Goal: Task Accomplishment & Management: Manage account settings

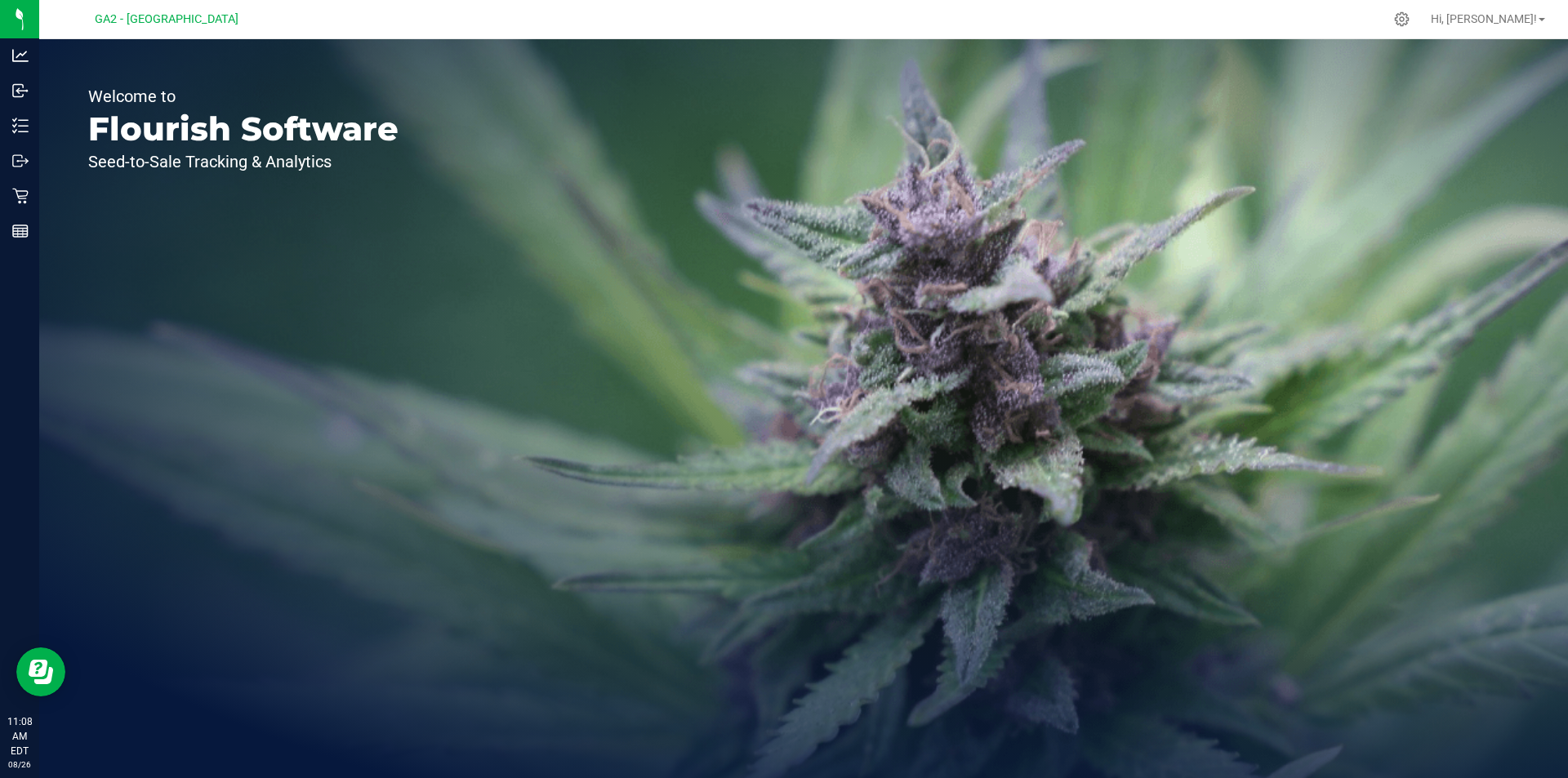
click at [155, 26] on span "GA2 - [GEOGRAPHIC_DATA]" at bounding box center [166, 19] width 144 height 15
click at [159, 18] on span "GA2 - [GEOGRAPHIC_DATA]" at bounding box center [166, 19] width 144 height 15
click at [1409, 21] on icon at bounding box center [1401, 19] width 16 height 16
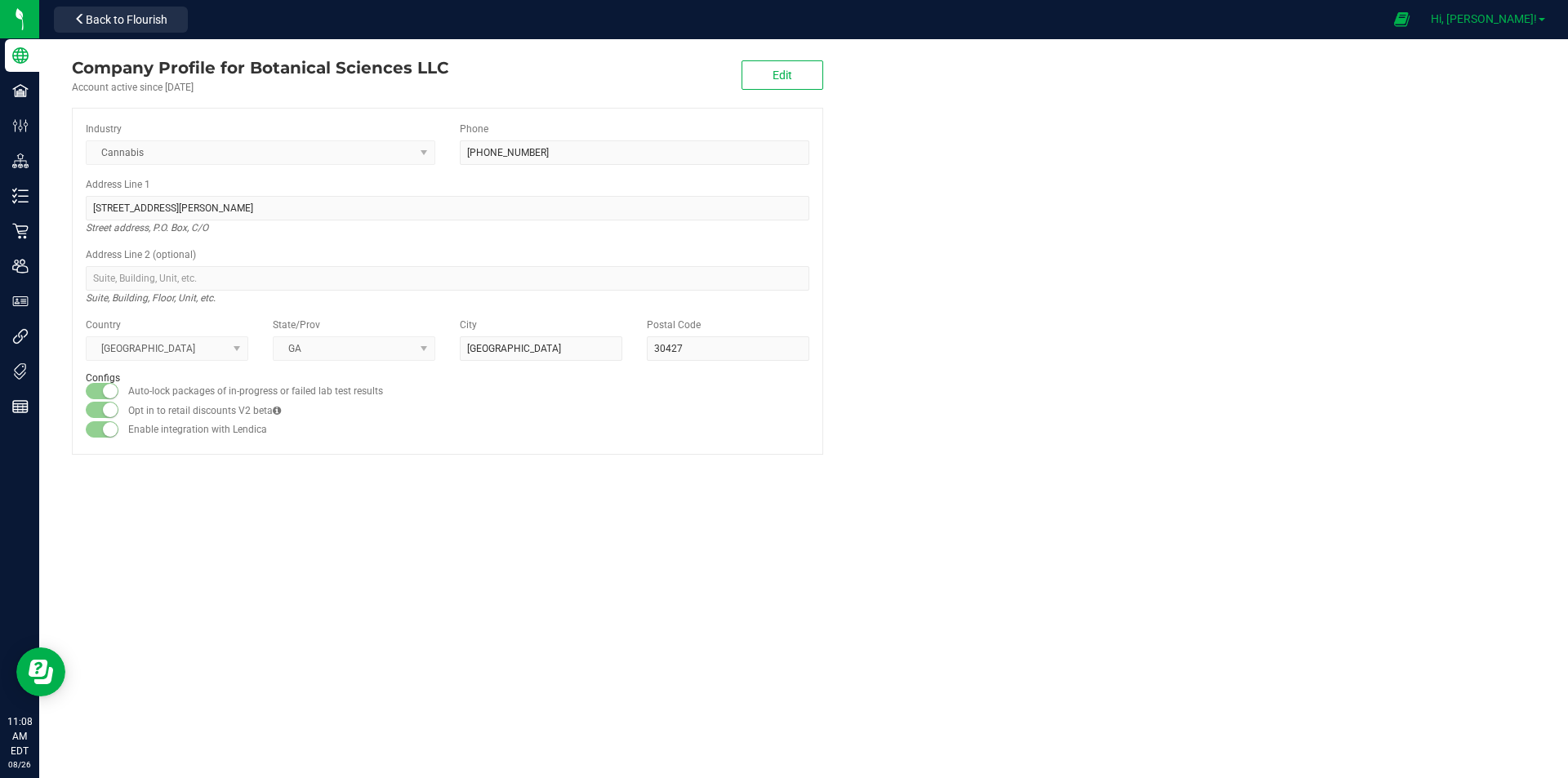
click at [1533, 19] on span "Hi, [PERSON_NAME]!" at bounding box center [1484, 18] width 107 height 13
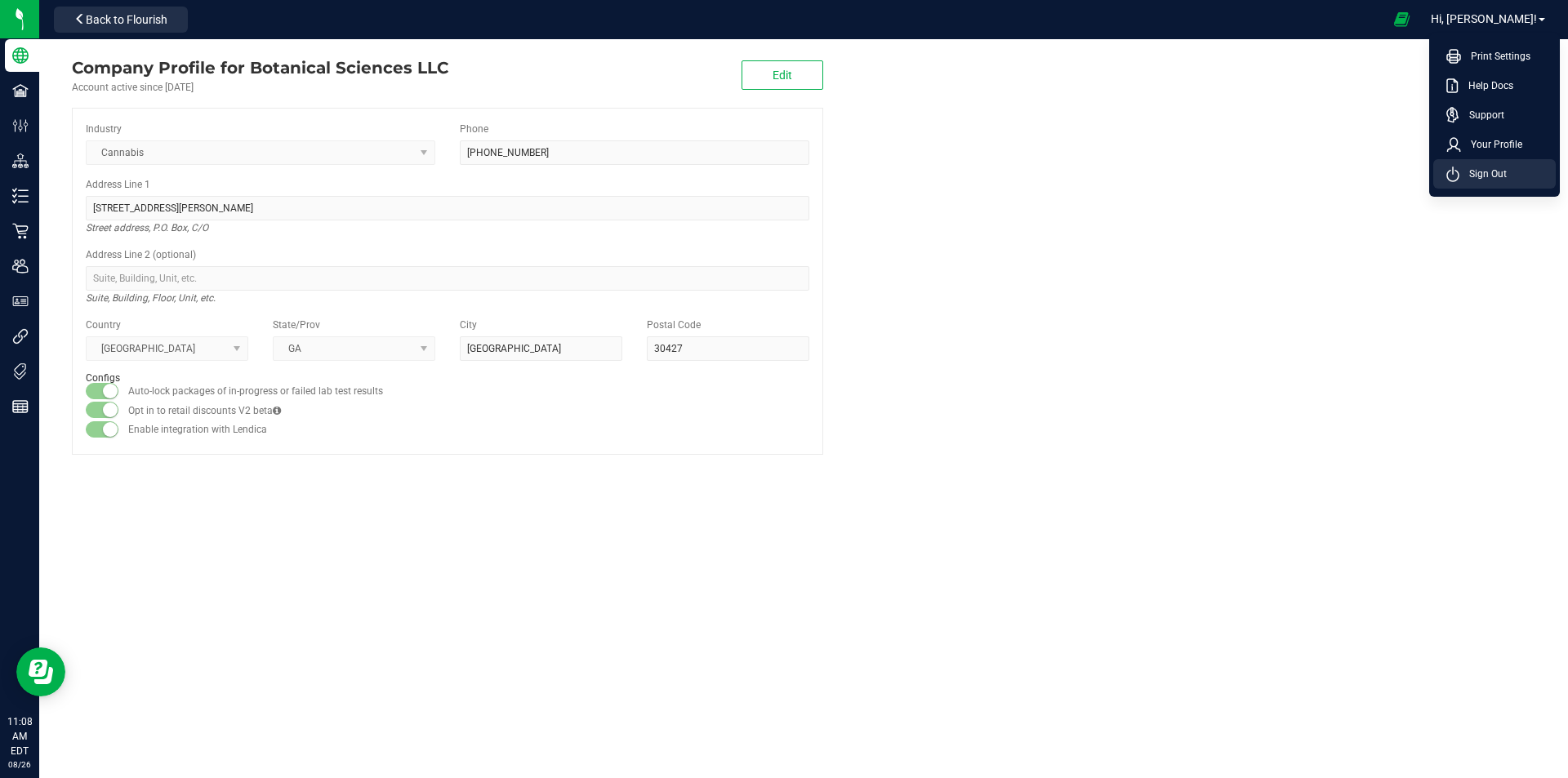
click at [1494, 166] on span "Sign Out" at bounding box center [1482, 174] width 47 height 17
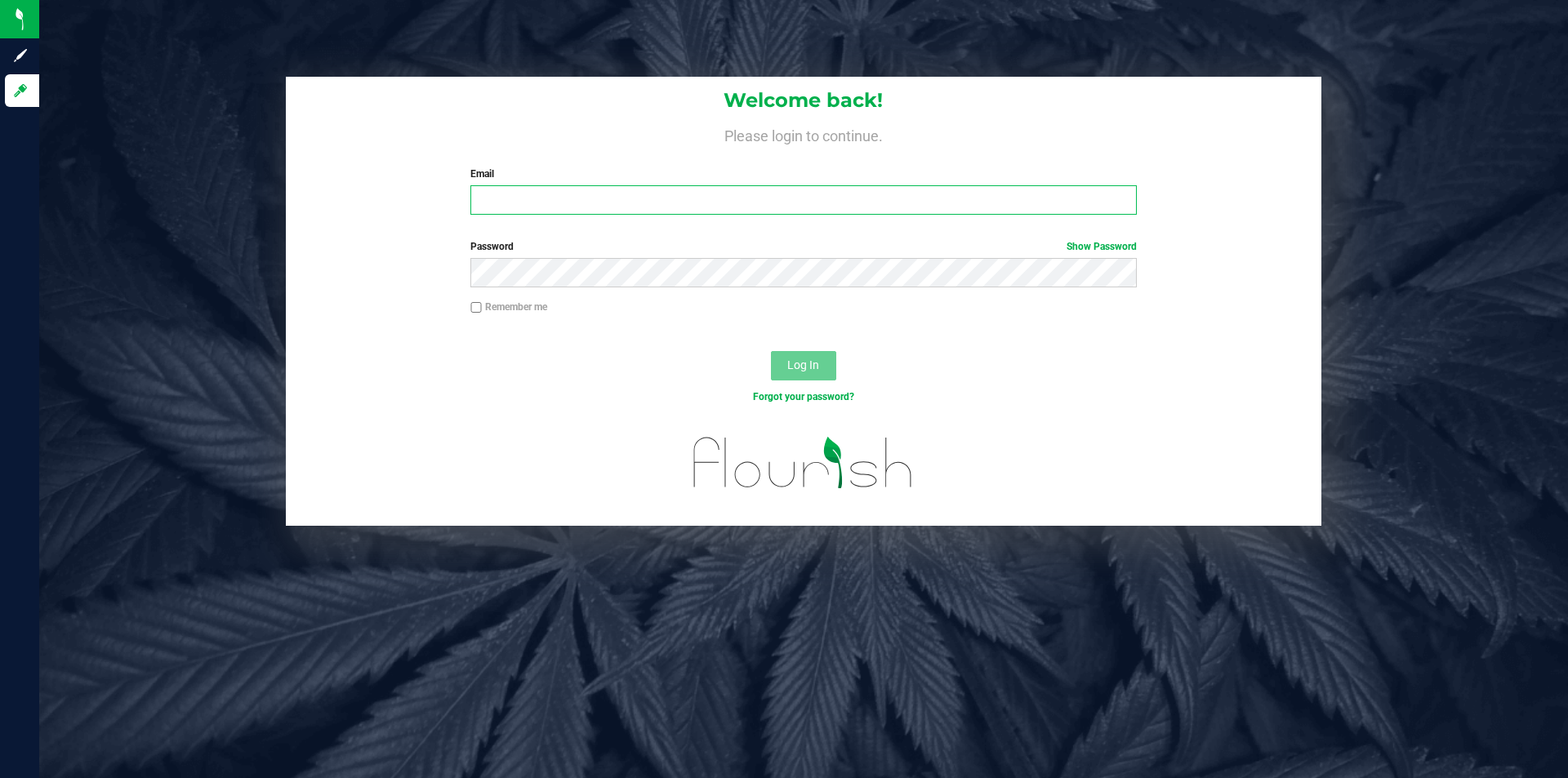
click at [827, 196] on input "Email" at bounding box center [803, 200] width 665 height 30
type input "[EMAIL_ADDRESS][DOMAIN_NAME]"
click at [771, 351] on button "Log In" at bounding box center [803, 366] width 65 height 30
